Goal: Find specific page/section: Find specific page/section

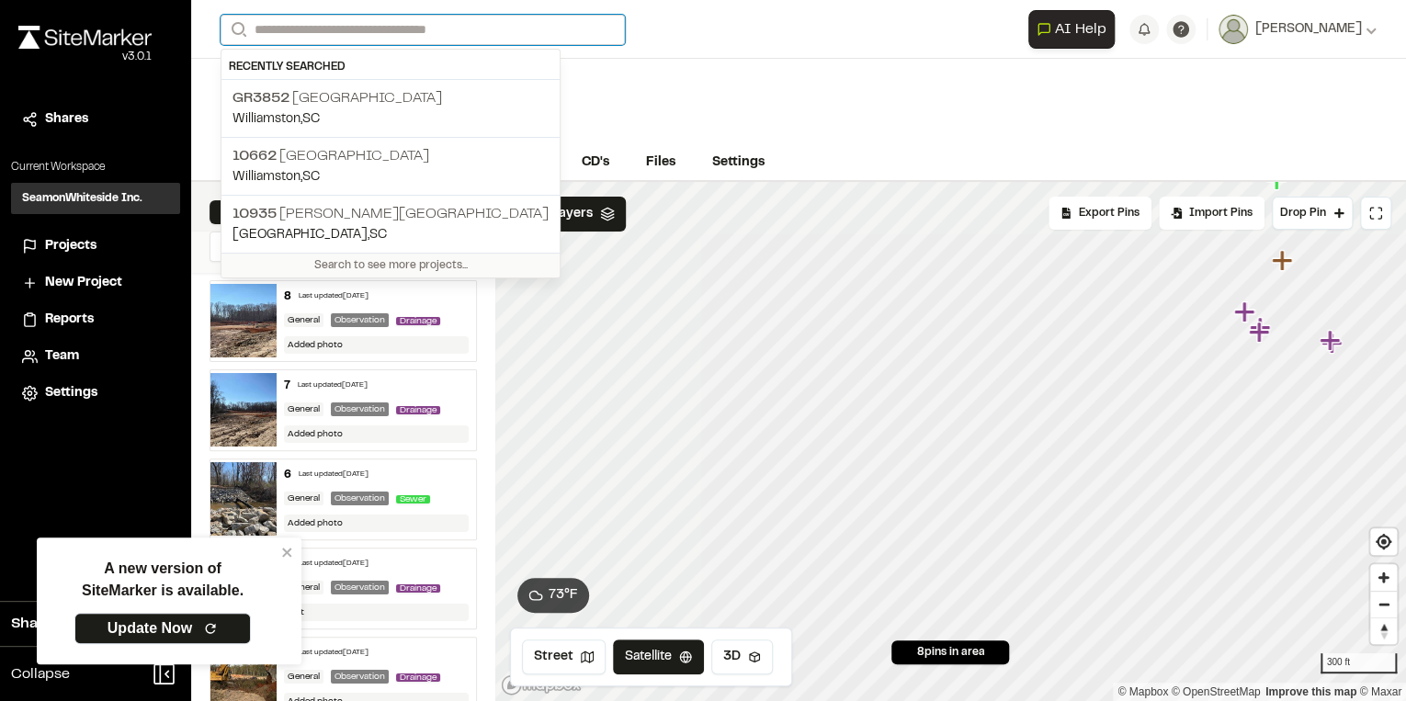
click at [417, 21] on input "Search" at bounding box center [423, 30] width 404 height 30
drag, startPoint x: 368, startPoint y: 40, endPoint x: 382, endPoint y: 35, distance: 15.4
click at [378, 36] on input "Search" at bounding box center [423, 30] width 404 height 30
click at [382, 35] on input "Search" at bounding box center [423, 30] width 404 height 30
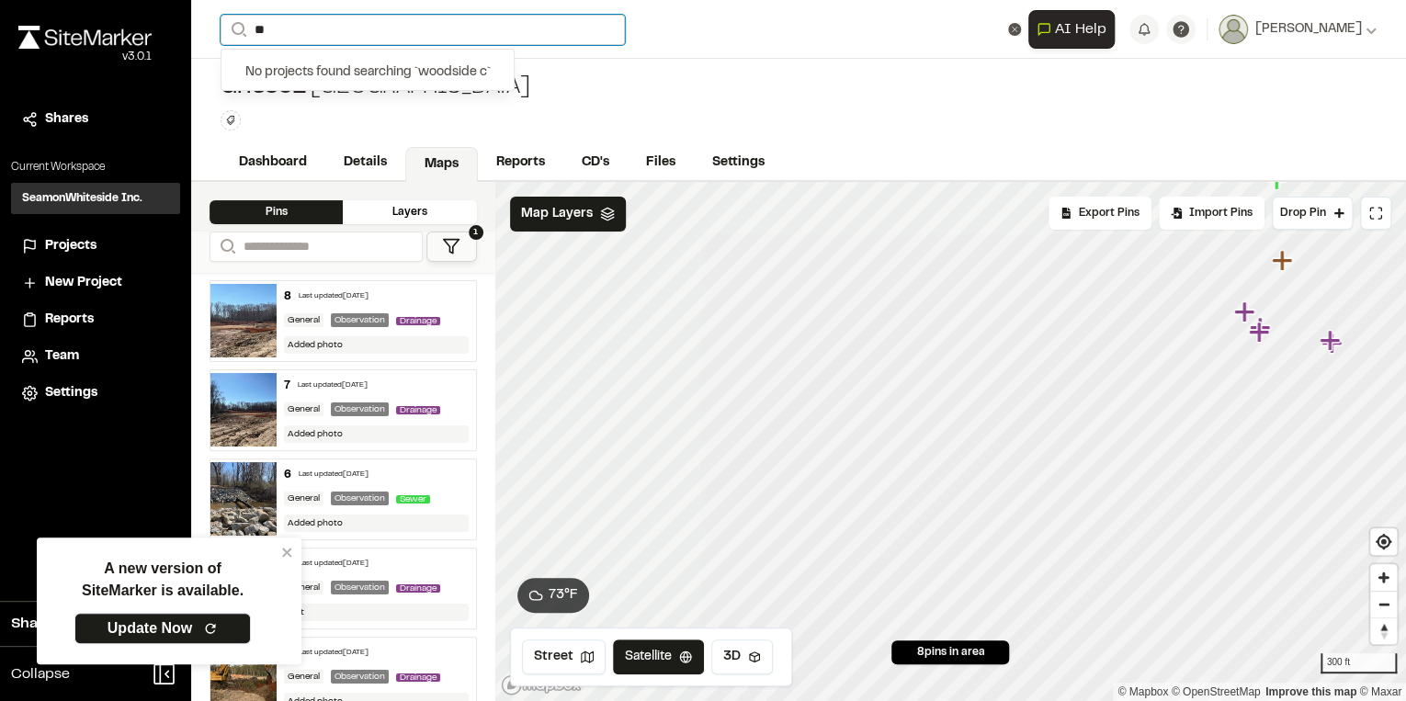
type input "*"
type input "******"
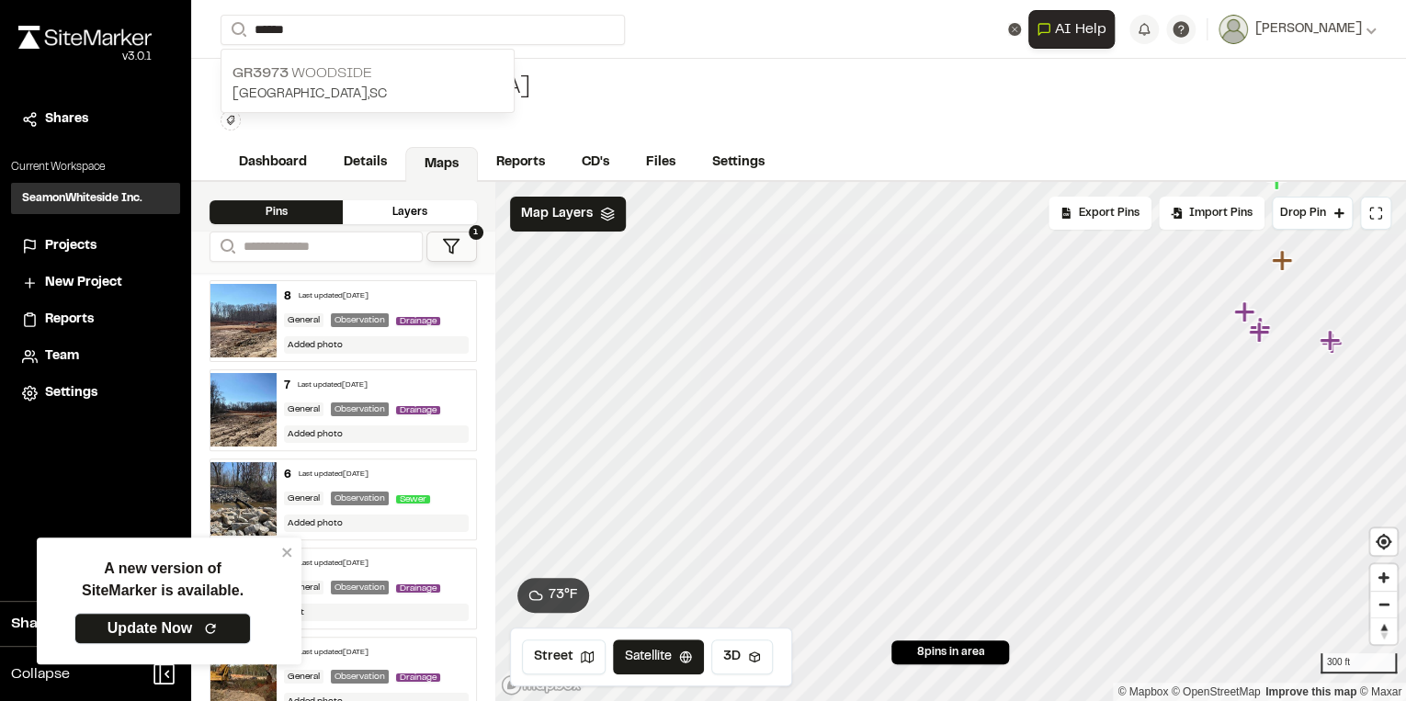
click at [407, 81] on p "GR3973 WOODSIDE" at bounding box center [367, 73] width 270 height 22
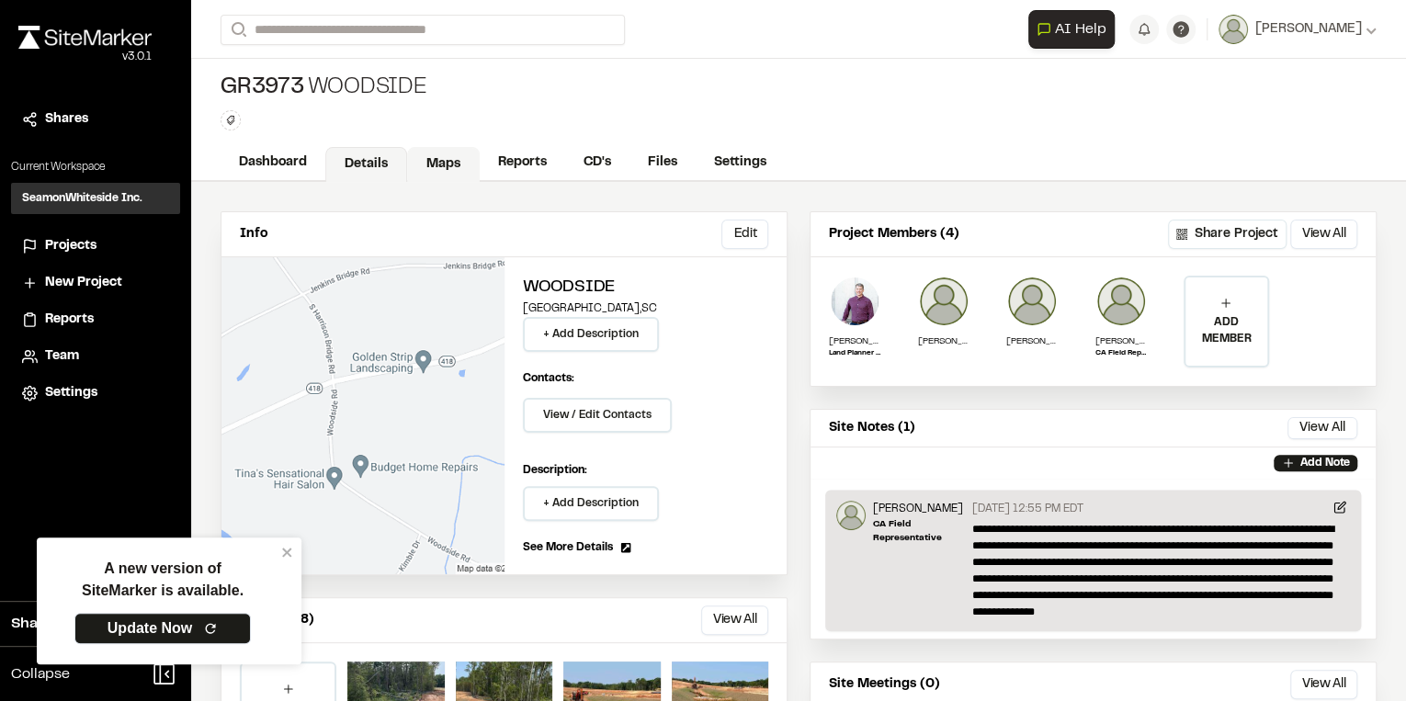
click at [434, 165] on link "Maps" at bounding box center [443, 164] width 73 height 35
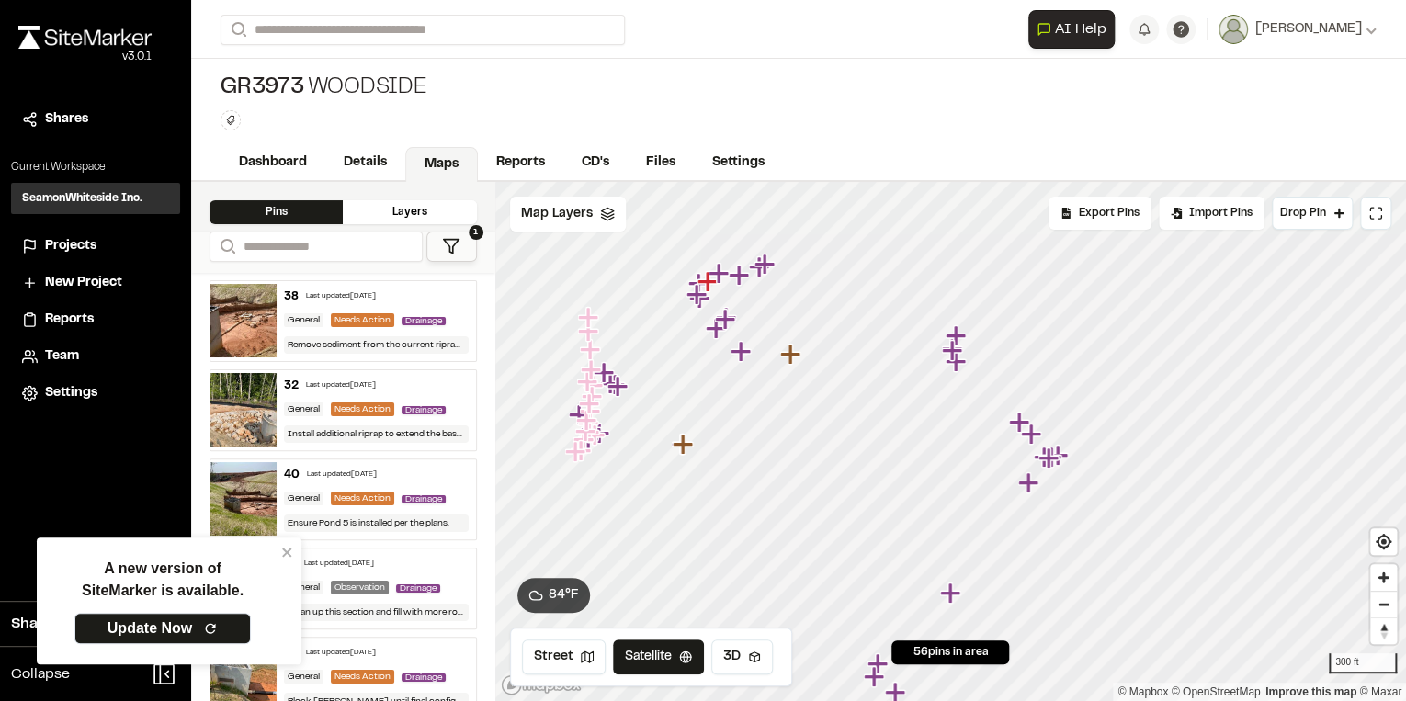
click at [288, 540] on div "A new version of SiteMarker is available. Update Now" at bounding box center [162, 610] width 294 height 153
click at [289, 551] on icon "close" at bounding box center [286, 552] width 9 height 9
